Goal: Information Seeking & Learning: Learn about a topic

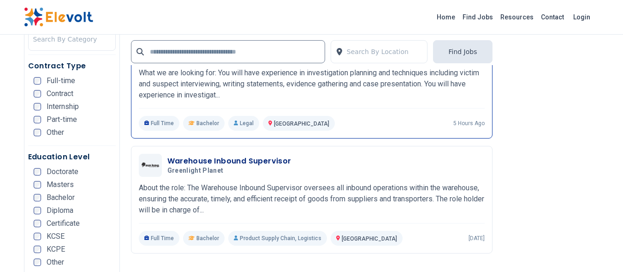
scroll to position [2029, 0]
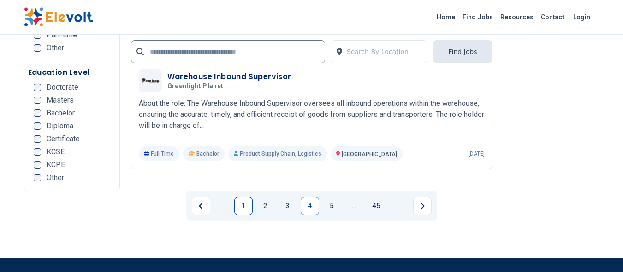
click at [245, 200] on link "1" at bounding box center [243, 205] width 18 height 18
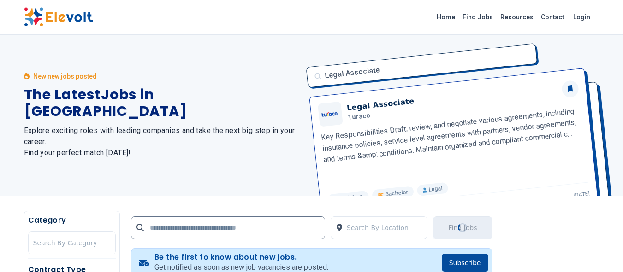
scroll to position [0, 0]
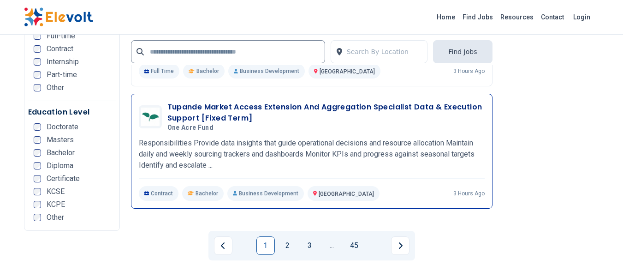
scroll to position [2121, 0]
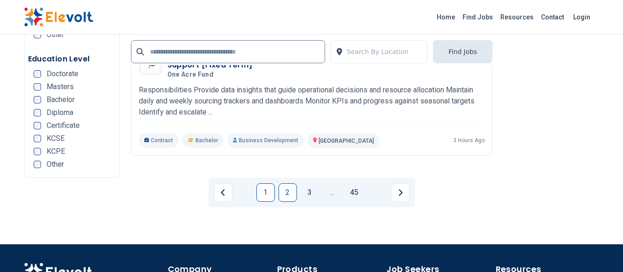
click at [288, 193] on link "2" at bounding box center [288, 192] width 18 height 18
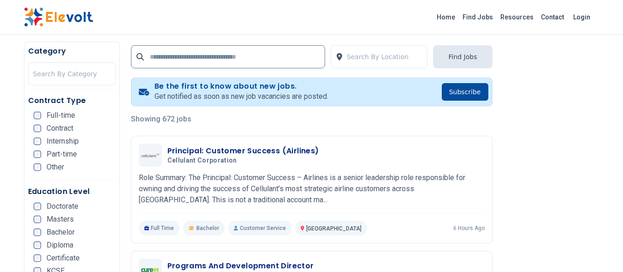
scroll to position [184, 0]
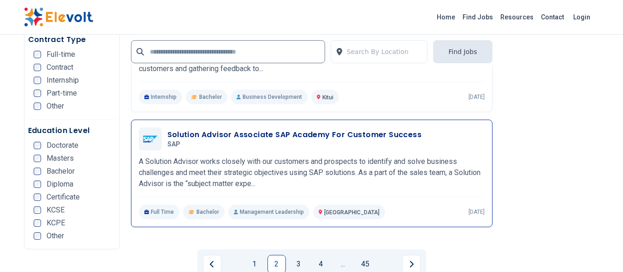
scroll to position [2213, 0]
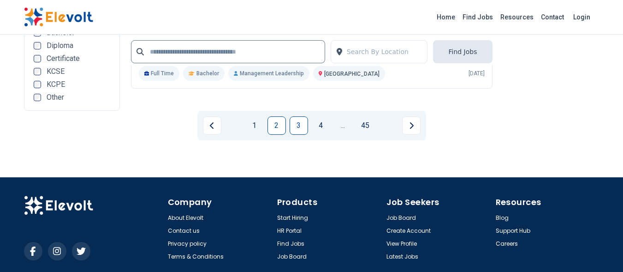
click at [298, 127] on link "3" at bounding box center [299, 125] width 18 height 18
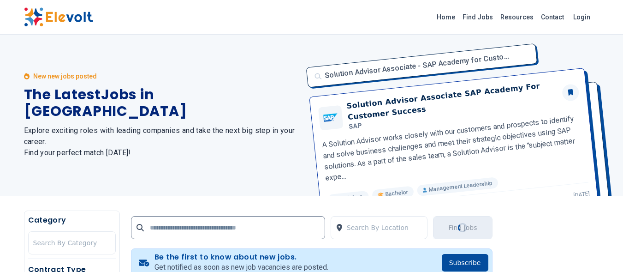
scroll to position [0, 0]
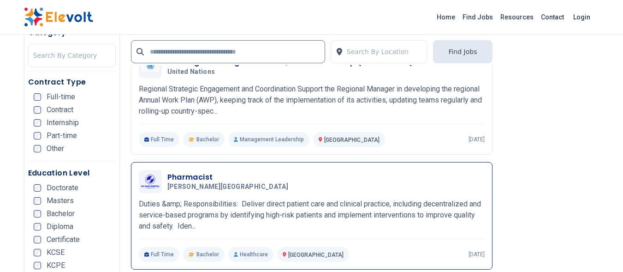
scroll to position [2121, 0]
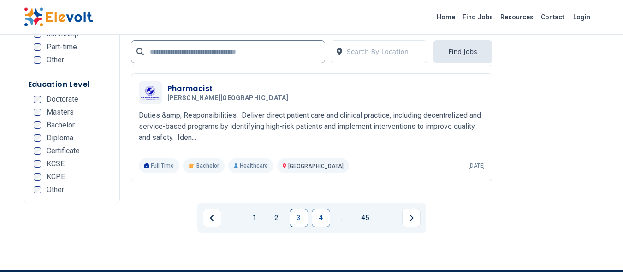
click at [320, 220] on link "4" at bounding box center [321, 217] width 18 height 18
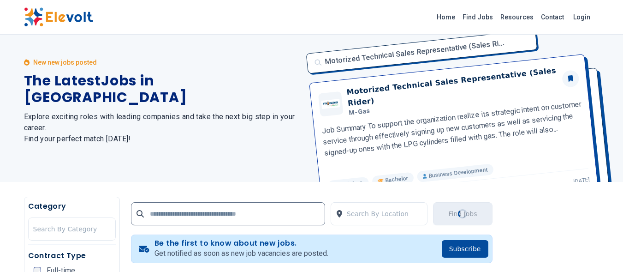
scroll to position [0, 0]
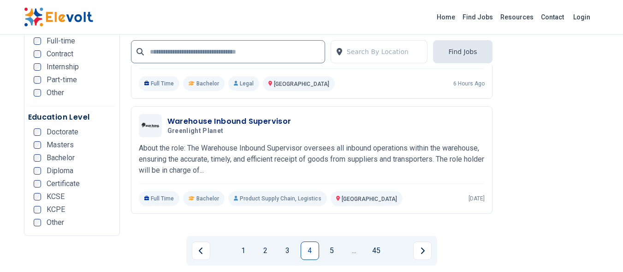
scroll to position [2121, 0]
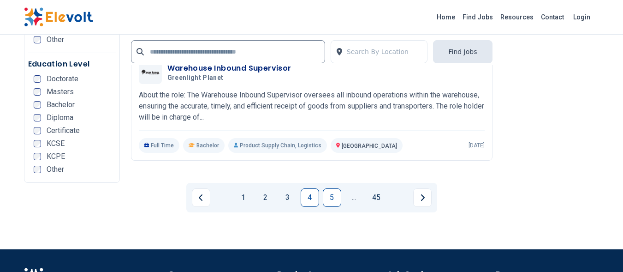
click at [336, 191] on link "5" at bounding box center [332, 197] width 18 height 18
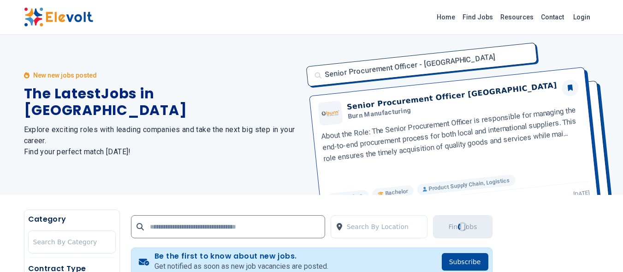
scroll to position [0, 0]
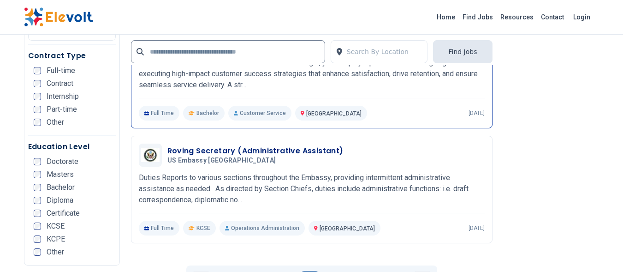
scroll to position [2029, 0]
